Goal: Understand process/instructions

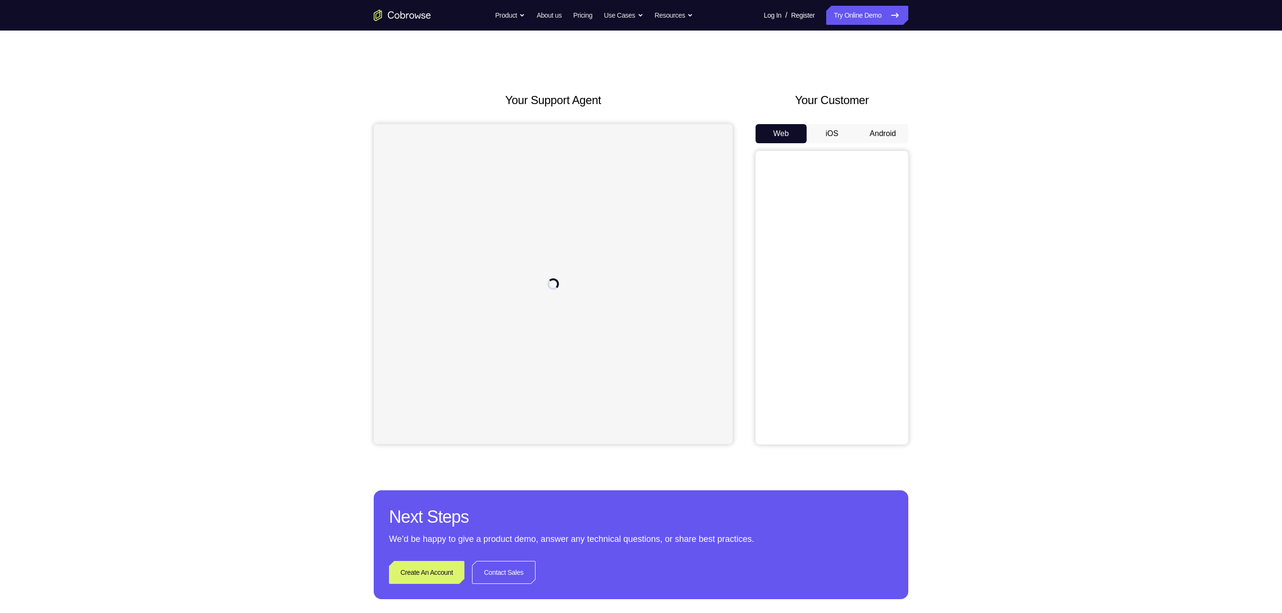
drag, startPoint x: 0, startPoint y: 0, endPoint x: 866, endPoint y: 141, distance: 877.4
click at [641, 141] on button "Android" at bounding box center [882, 133] width 51 height 19
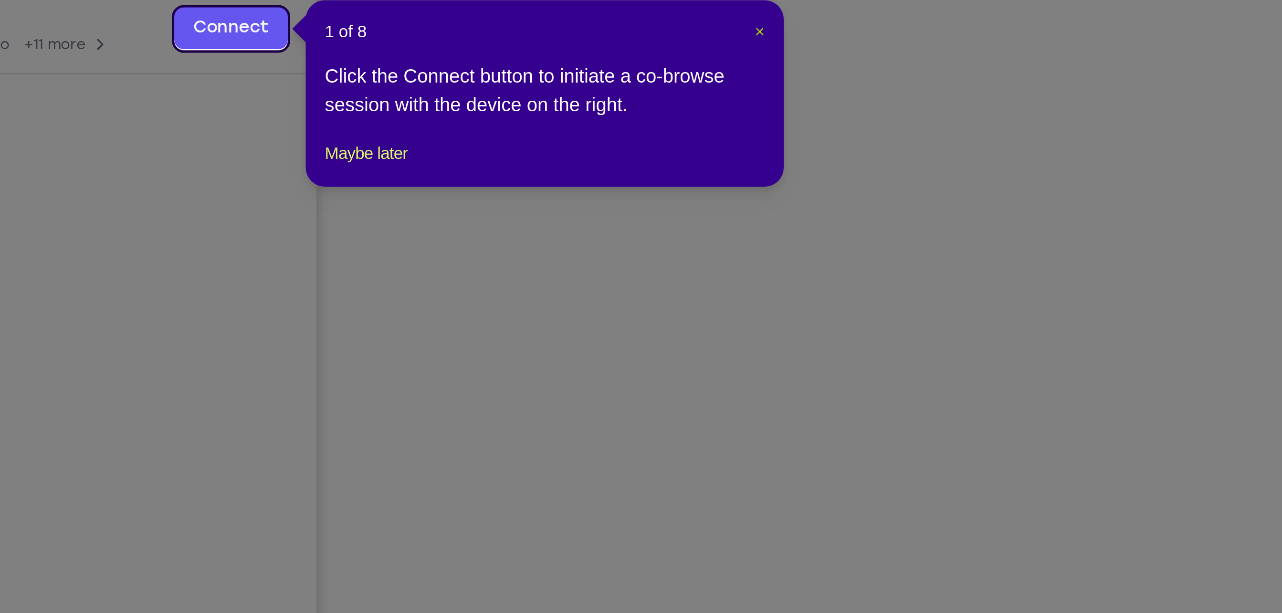
click at [641, 195] on span "×" at bounding box center [910, 194] width 4 height 8
